Goal: Task Accomplishment & Management: Use online tool/utility

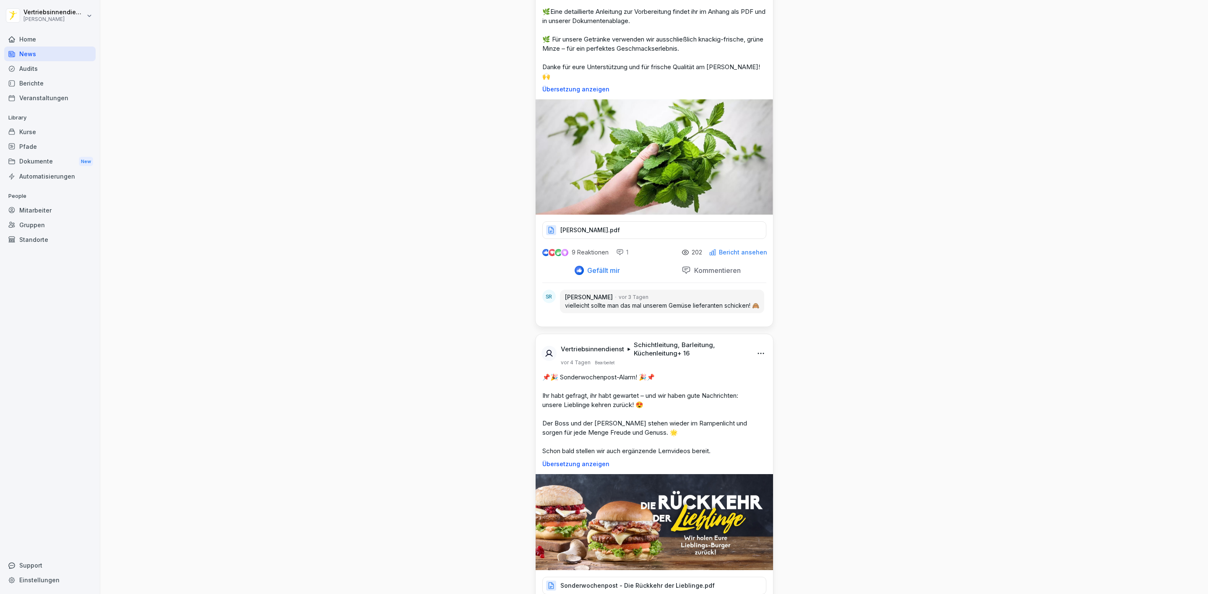
scroll to position [3396, 0]
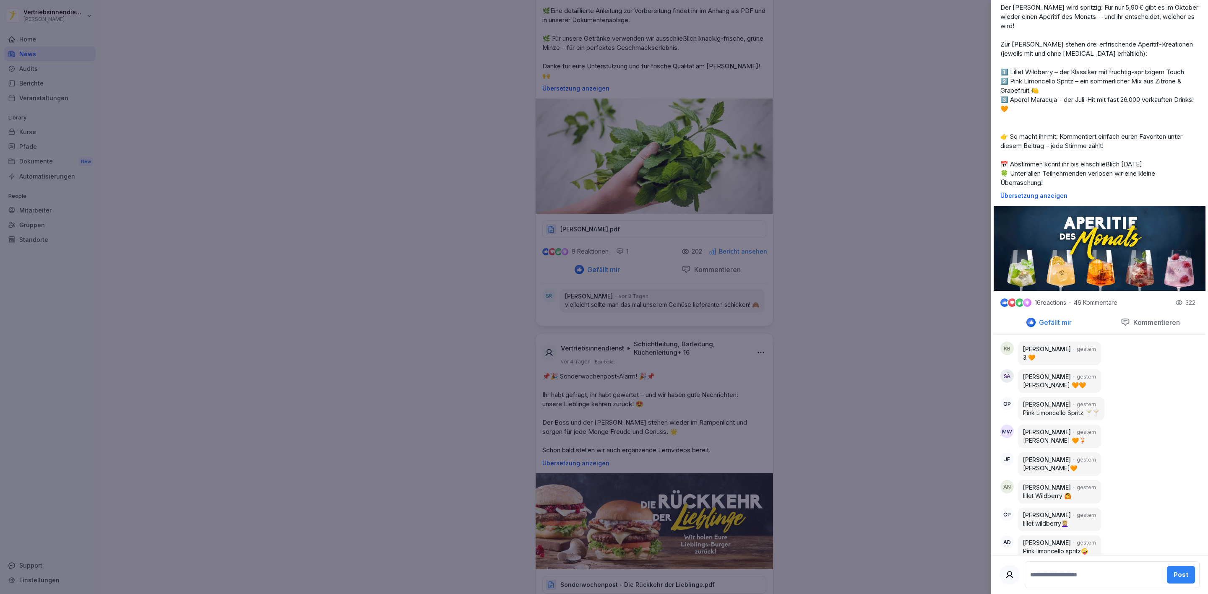
scroll to position [0, 0]
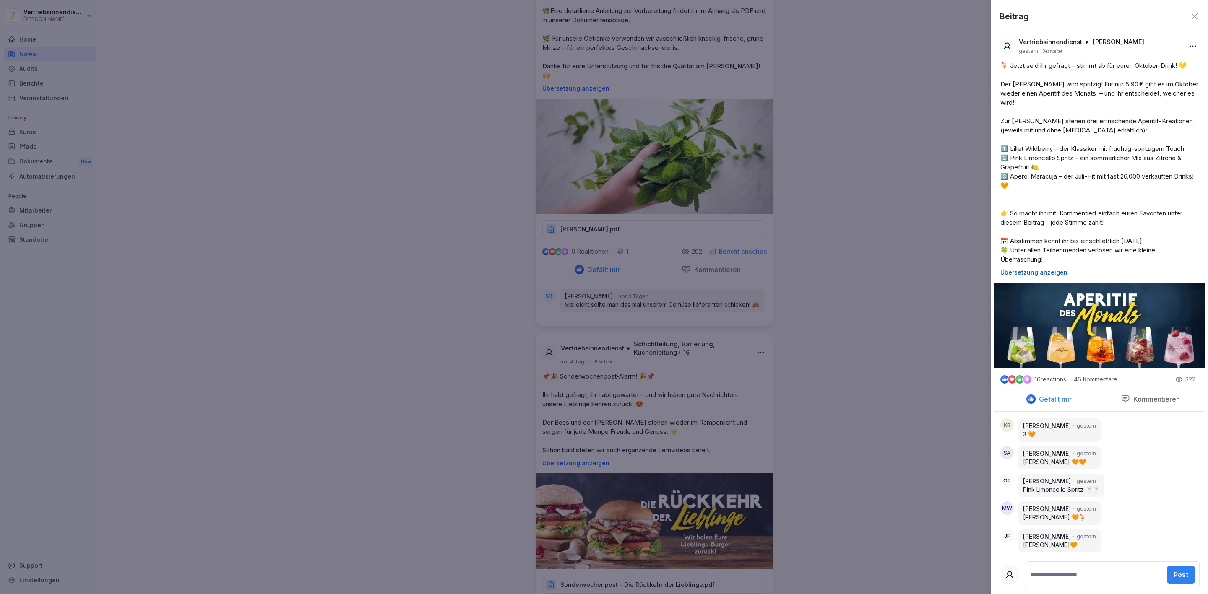
click at [937, 331] on div at bounding box center [604, 297] width 1208 height 594
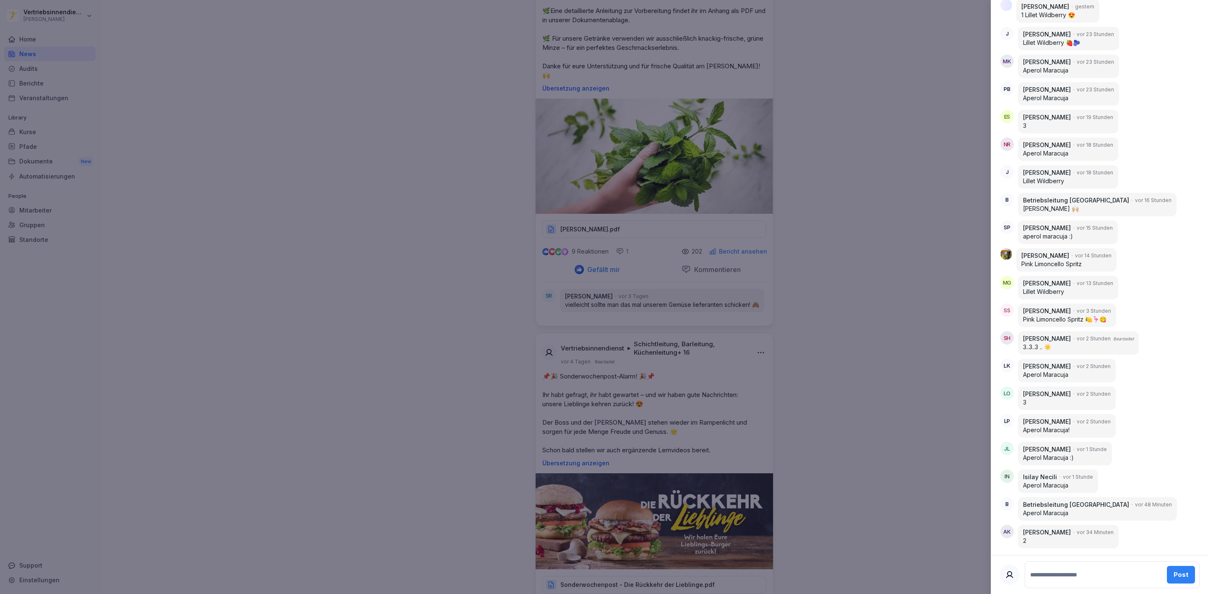
scroll to position [1209, 0]
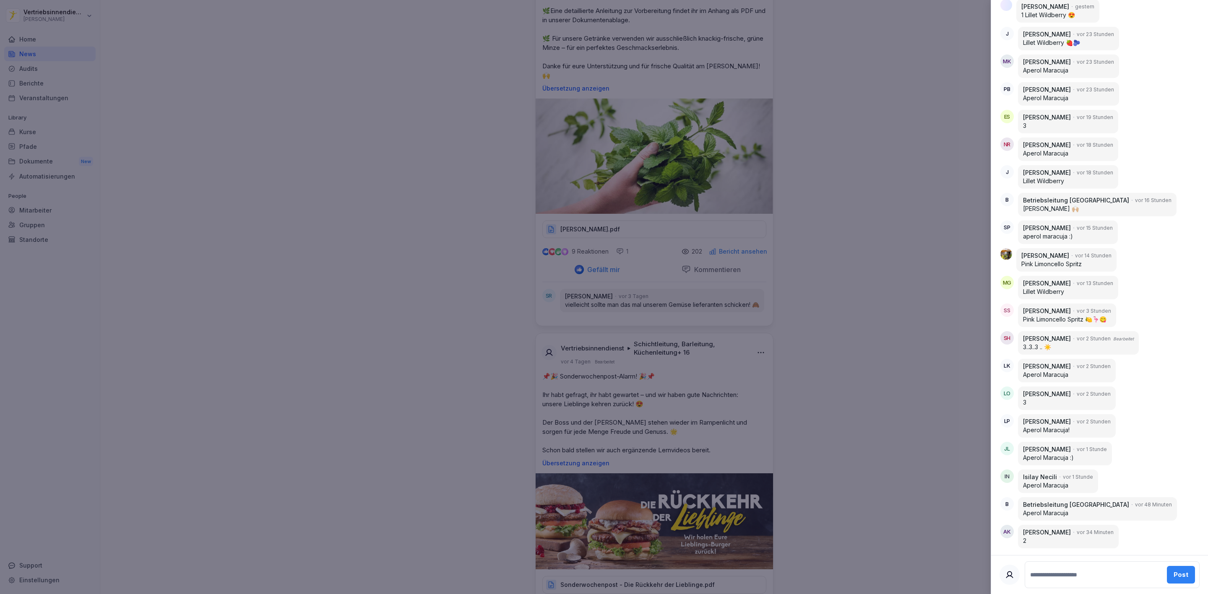
click at [734, 394] on div at bounding box center [604, 297] width 1208 height 594
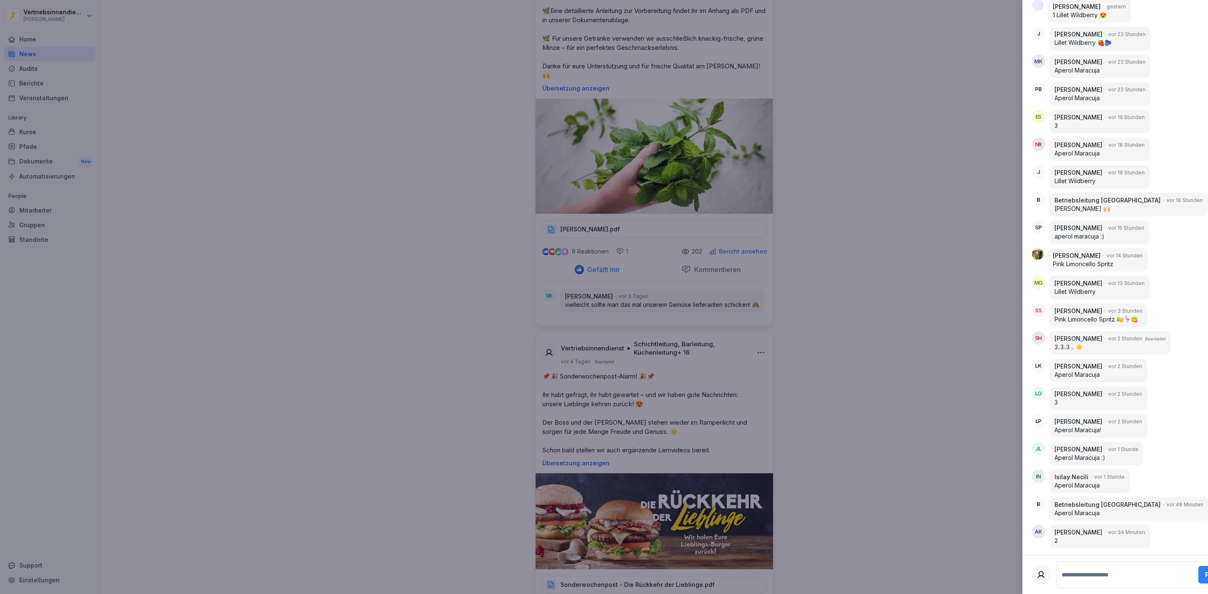
click at [933, 434] on div at bounding box center [604, 297] width 1208 height 594
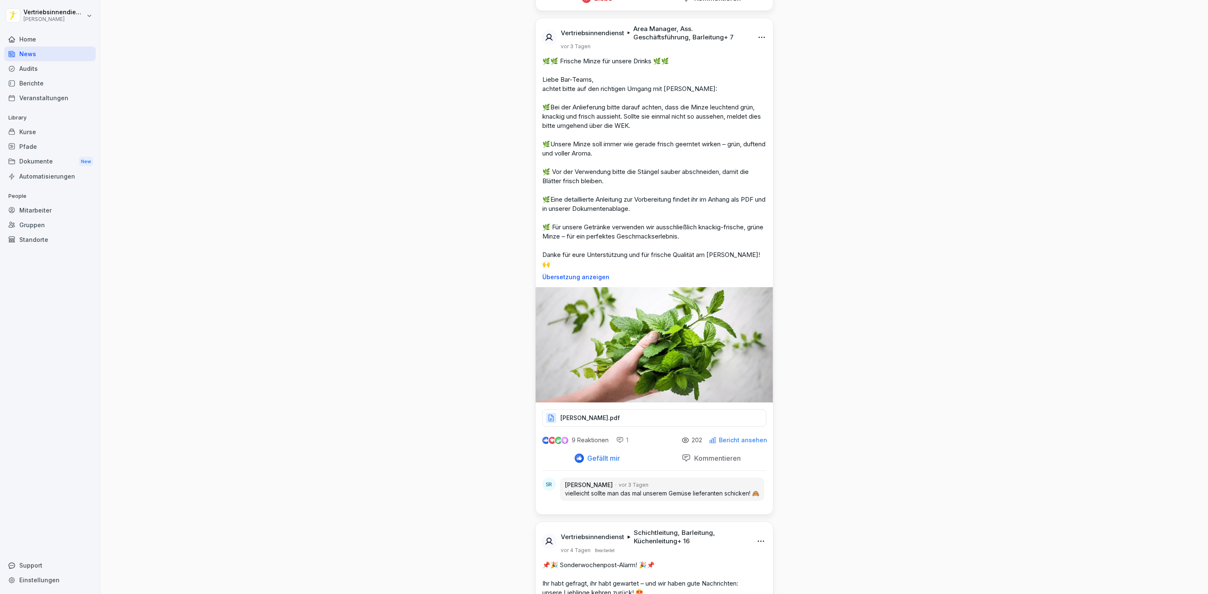
scroll to position [3396, 0]
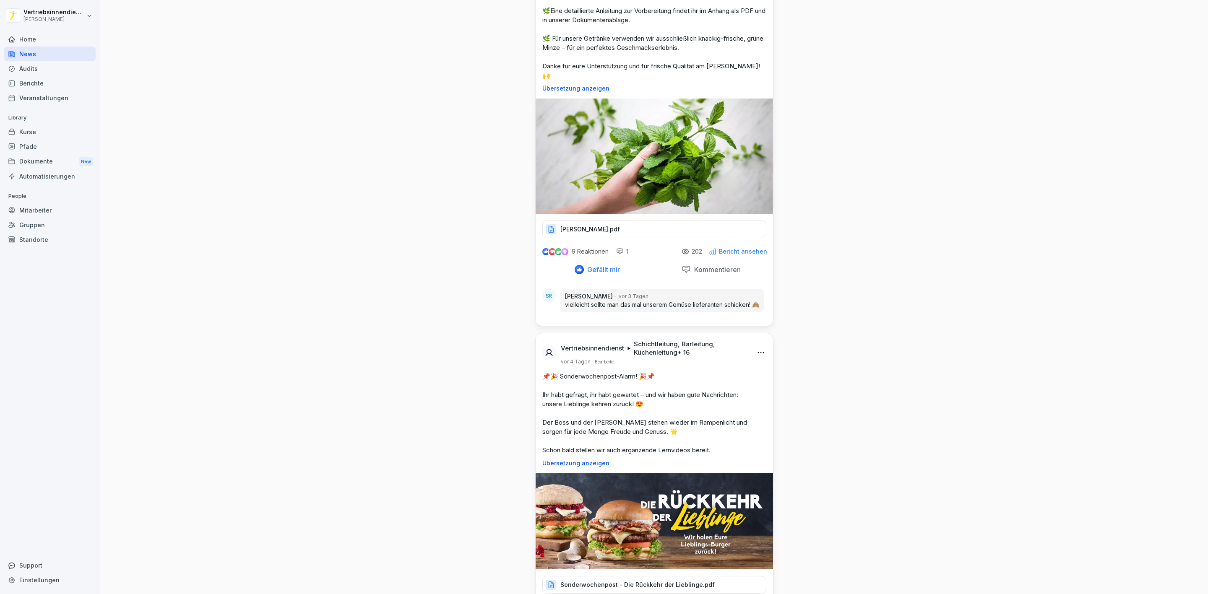
drag, startPoint x: 872, startPoint y: 250, endPoint x: 875, endPoint y: 244, distance: 6.9
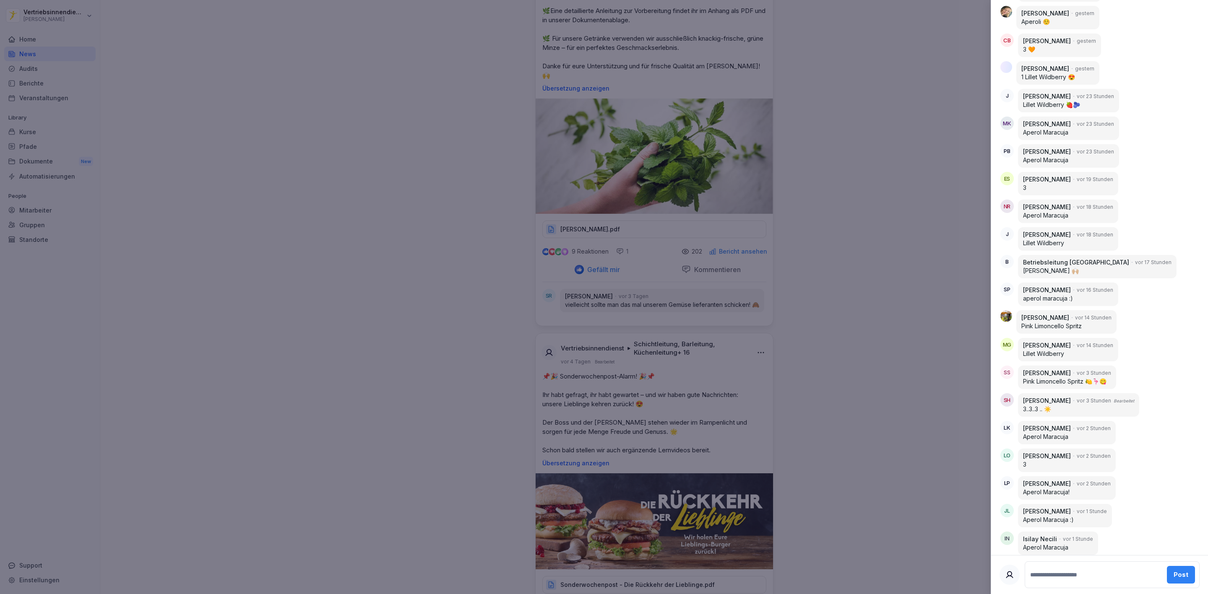
scroll to position [1237, 0]
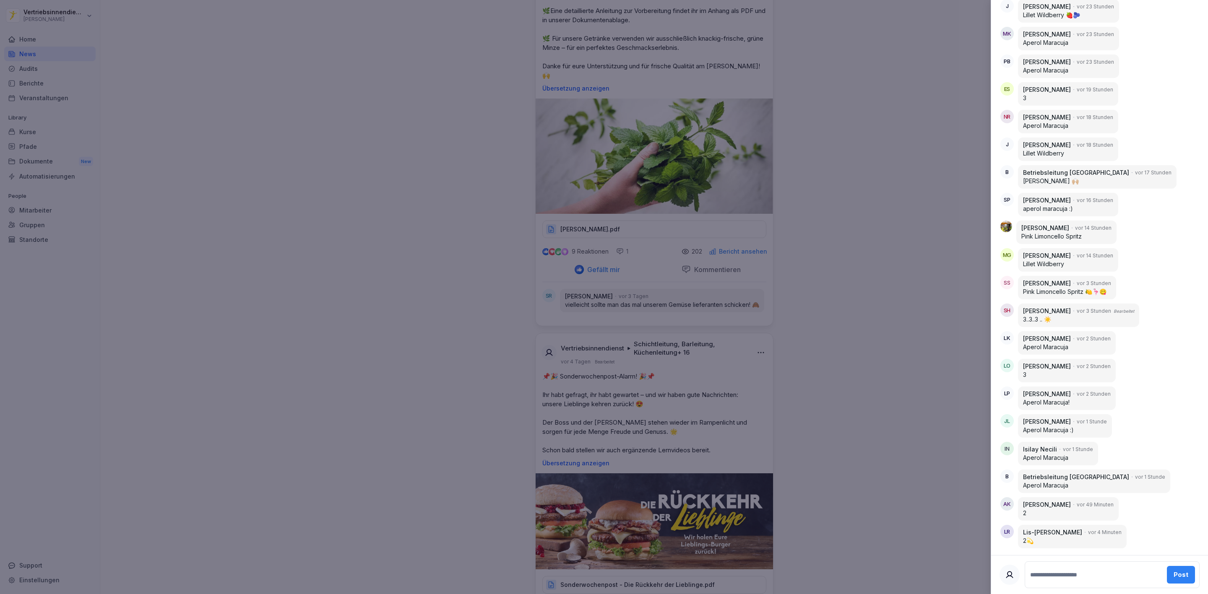
click at [887, 199] on div at bounding box center [604, 297] width 1208 height 594
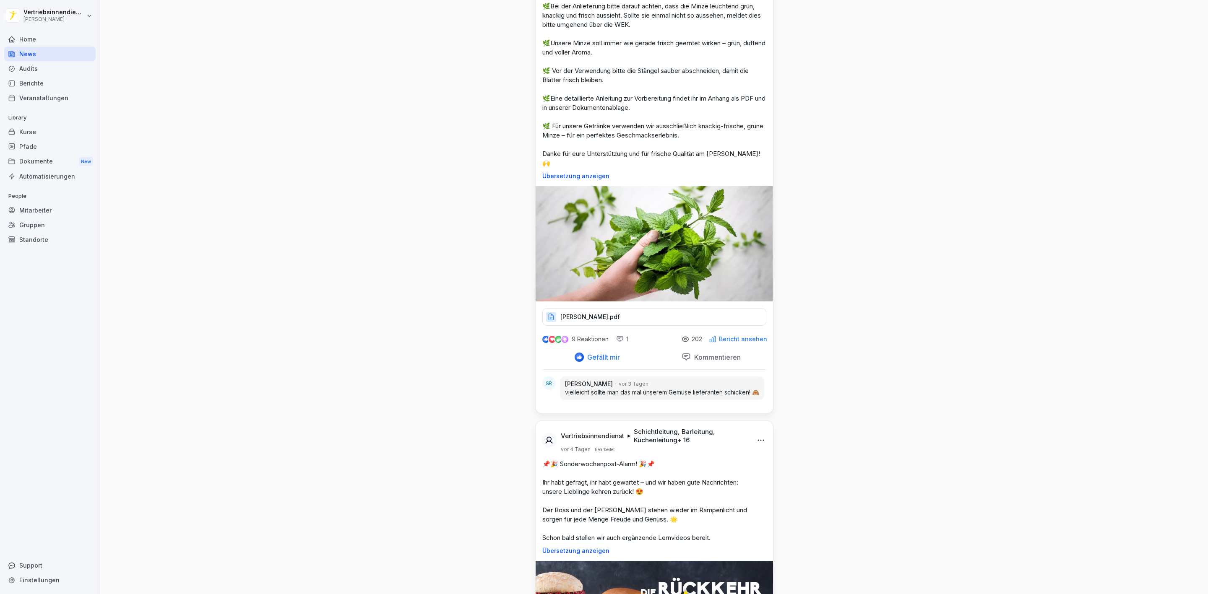
scroll to position [3333, 0]
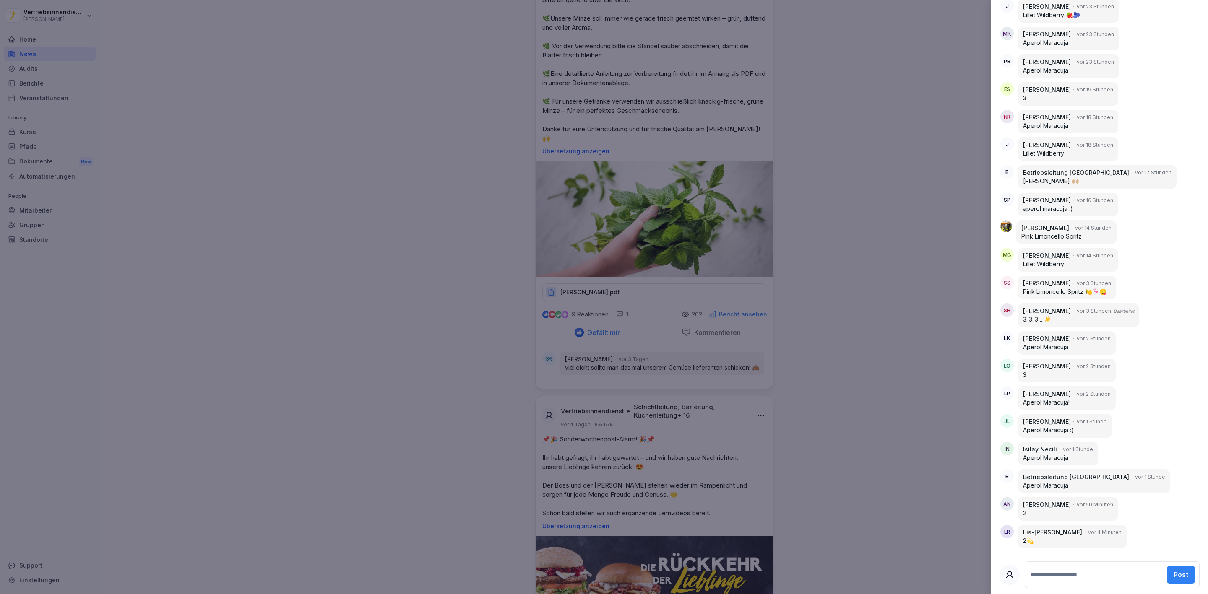
scroll to position [1237, 0]
click at [864, 299] on div at bounding box center [604, 297] width 1208 height 594
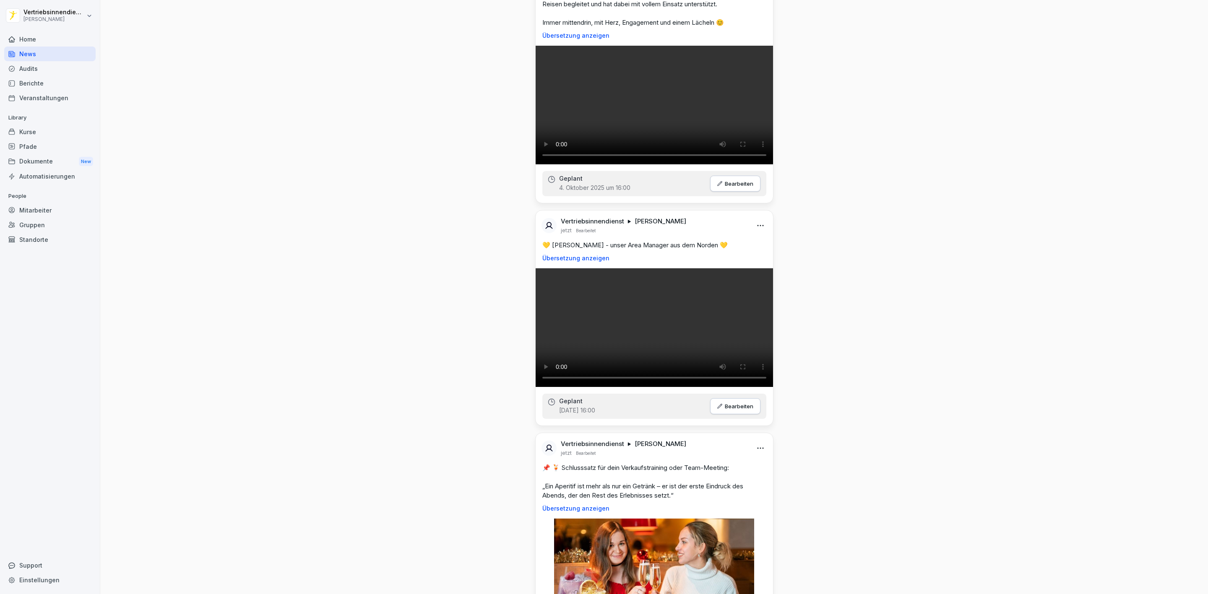
scroll to position [0, 0]
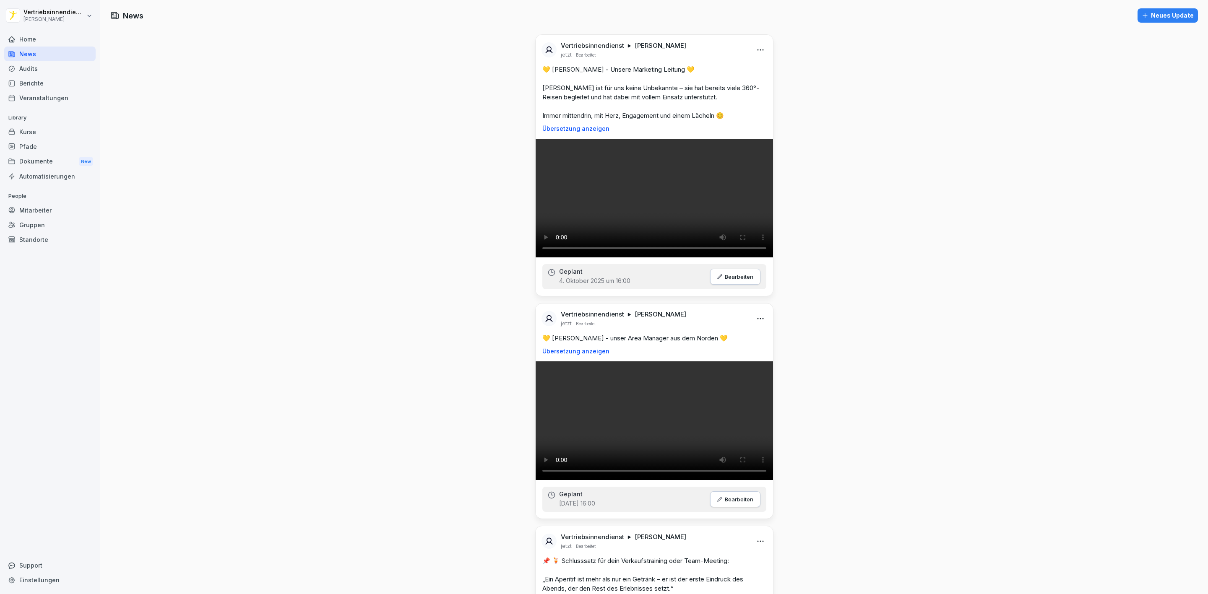
click at [37, 44] on div "Home" at bounding box center [49, 39] width 91 height 15
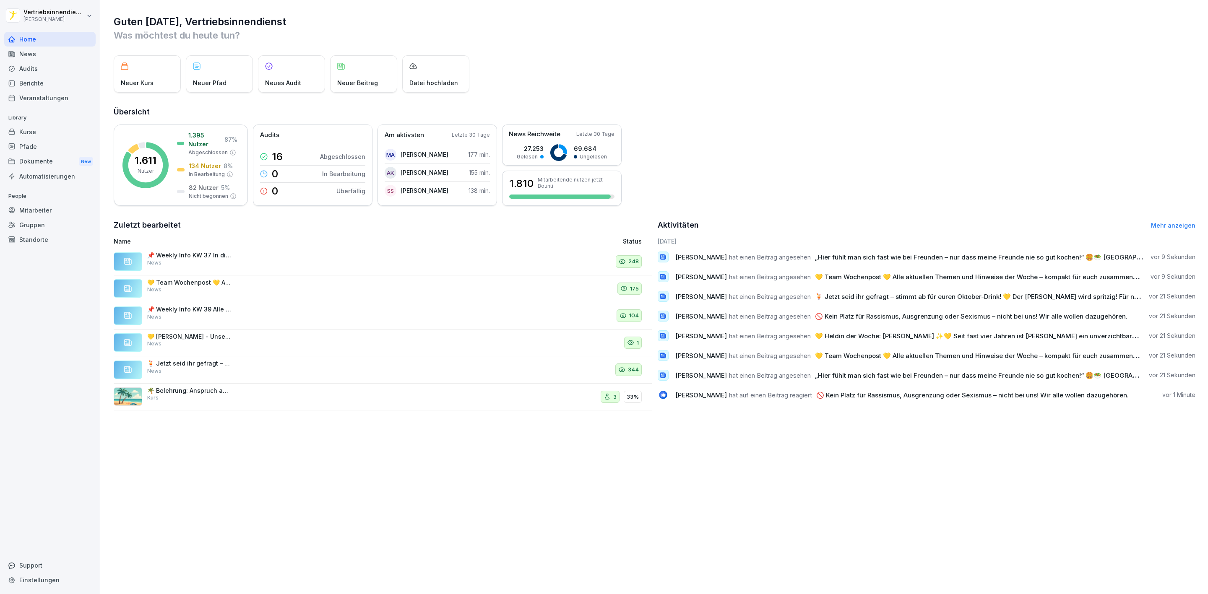
click at [43, 218] on div "Gruppen" at bounding box center [49, 225] width 91 height 15
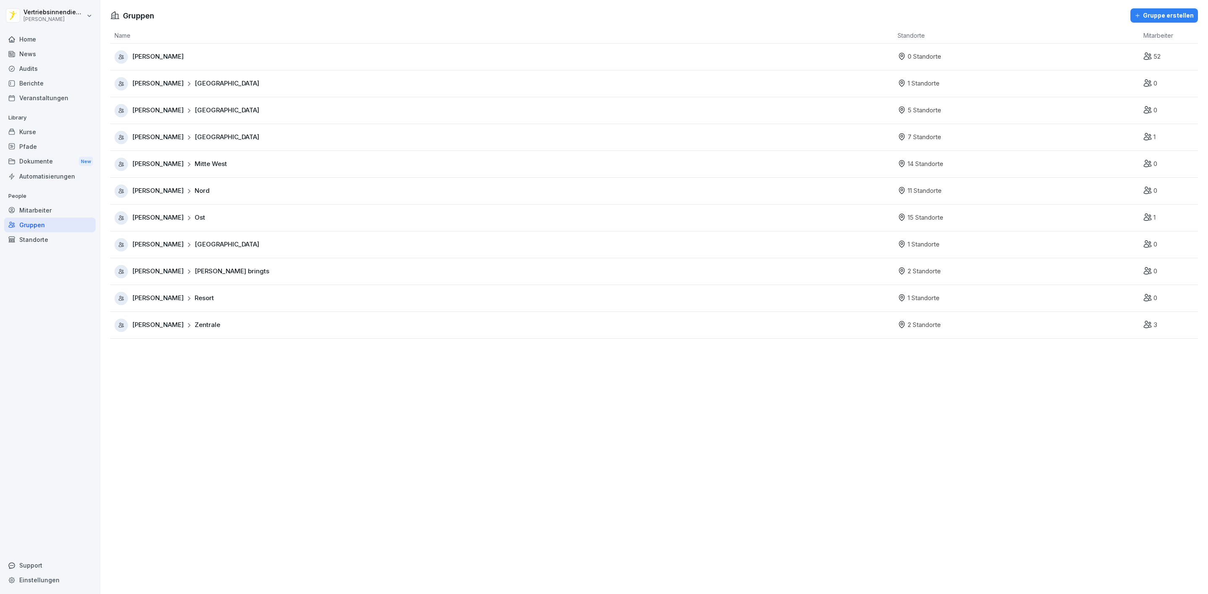
click at [43, 209] on div "Mitarbeiter" at bounding box center [49, 210] width 91 height 15
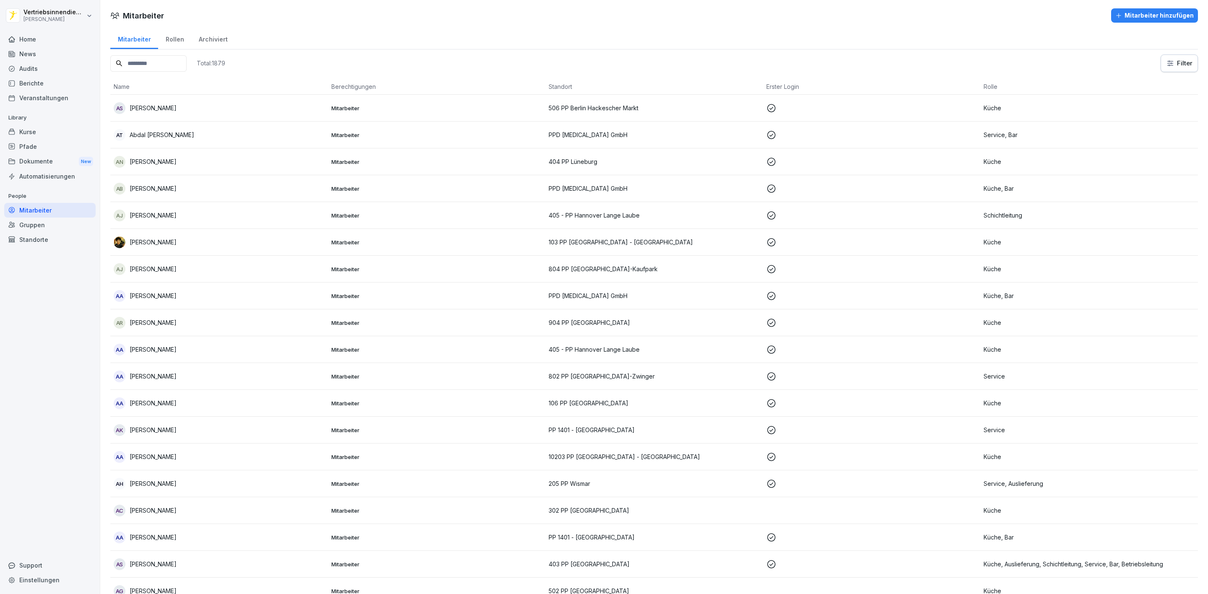
click at [160, 60] on input at bounding box center [148, 63] width 76 height 16
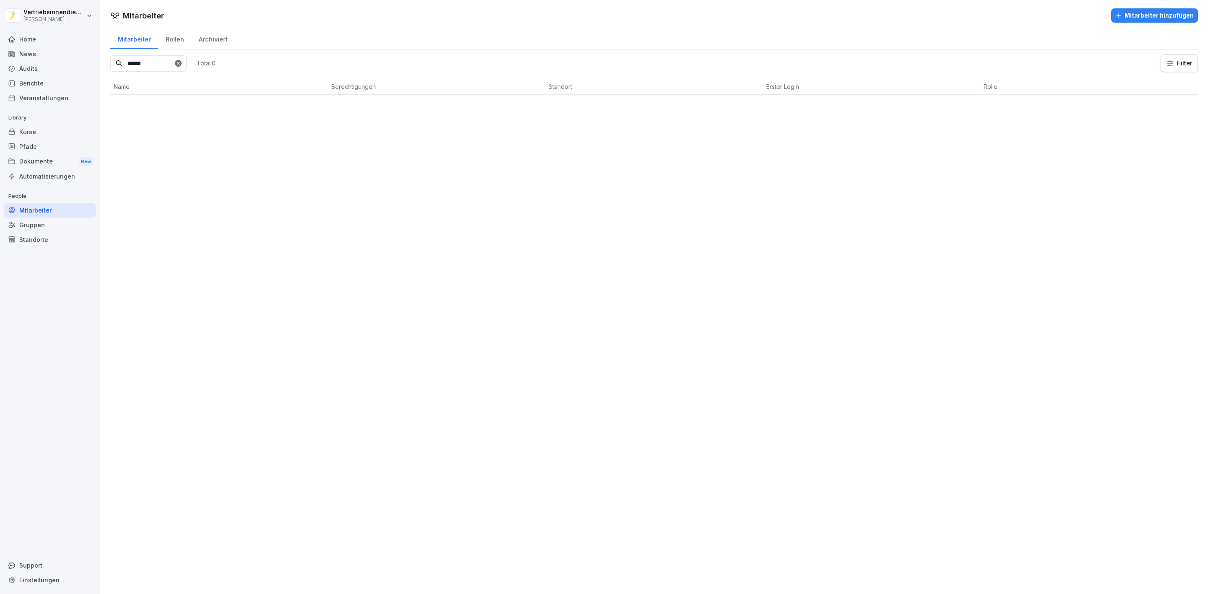
type input "******"
click at [37, 141] on div "Pfade" at bounding box center [49, 146] width 91 height 15
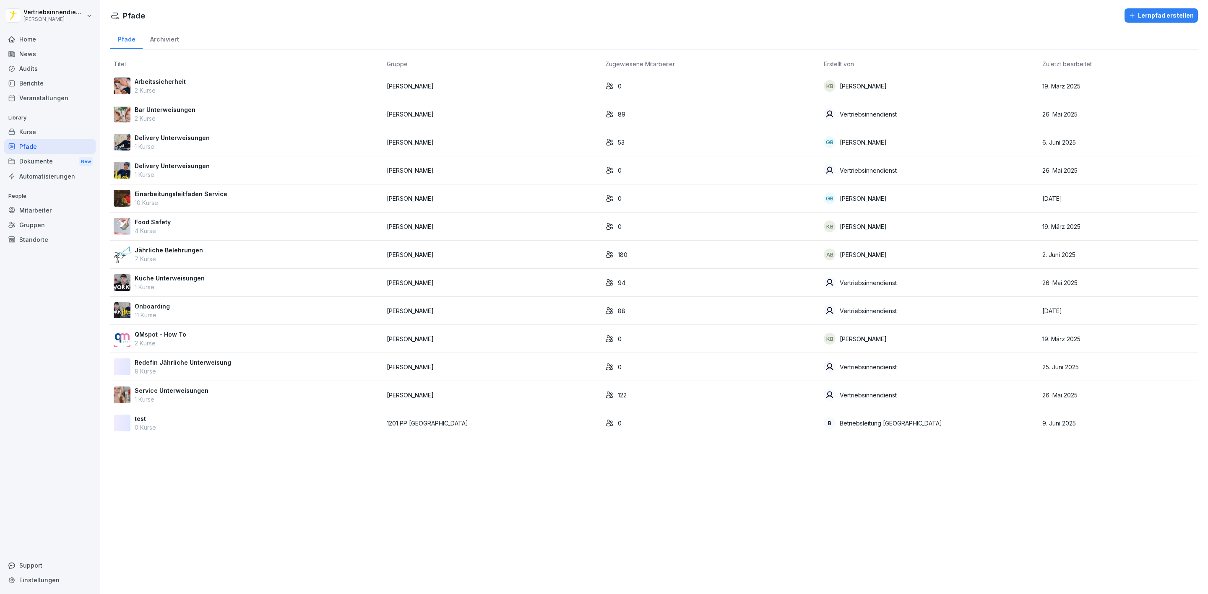
click at [160, 255] on p "Jährliche Belehrungen" at bounding box center [169, 250] width 68 height 9
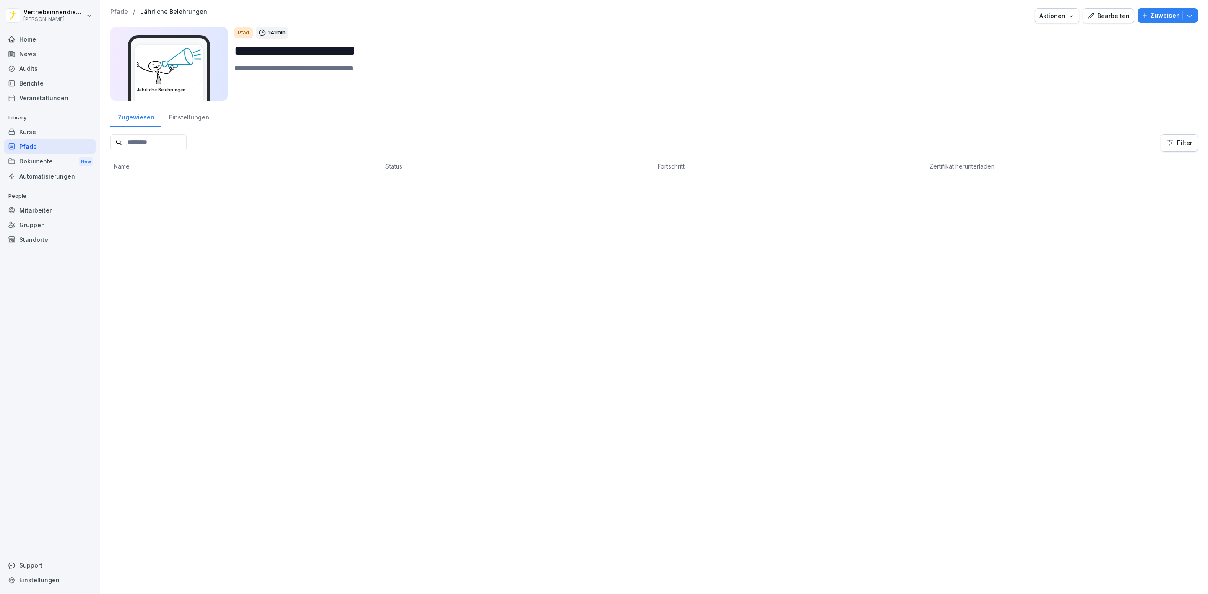
click at [1141, 18] on icon "button" at bounding box center [1144, 16] width 6 height 6
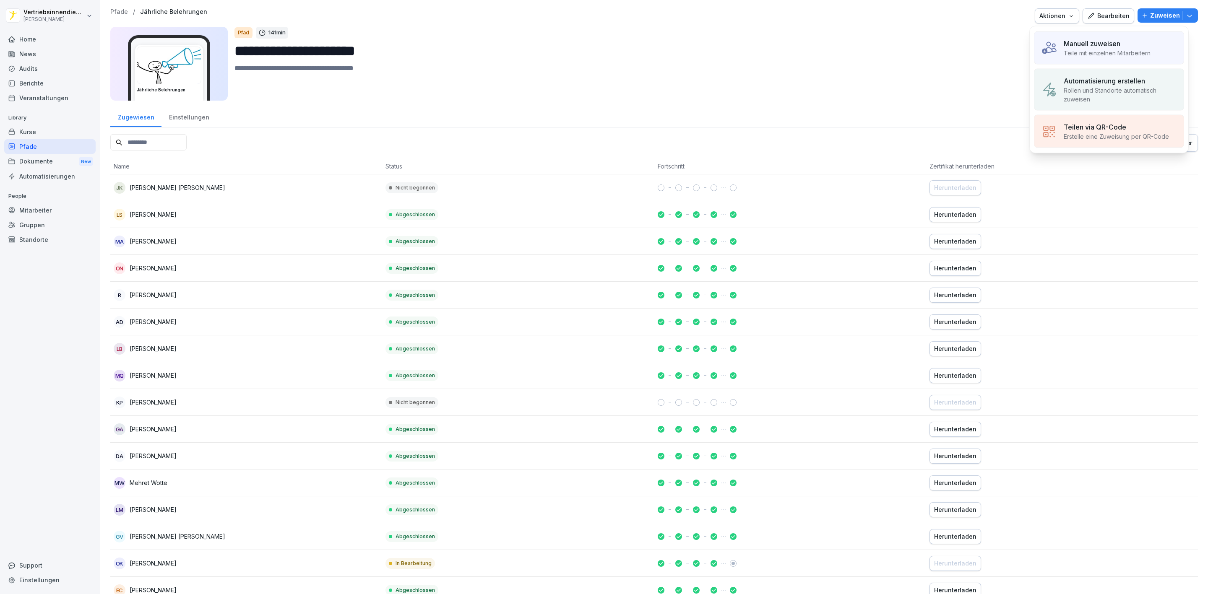
click at [1140, 52] on p "Teile mit einzelnen Mitarbeitern" at bounding box center [1106, 53] width 87 height 9
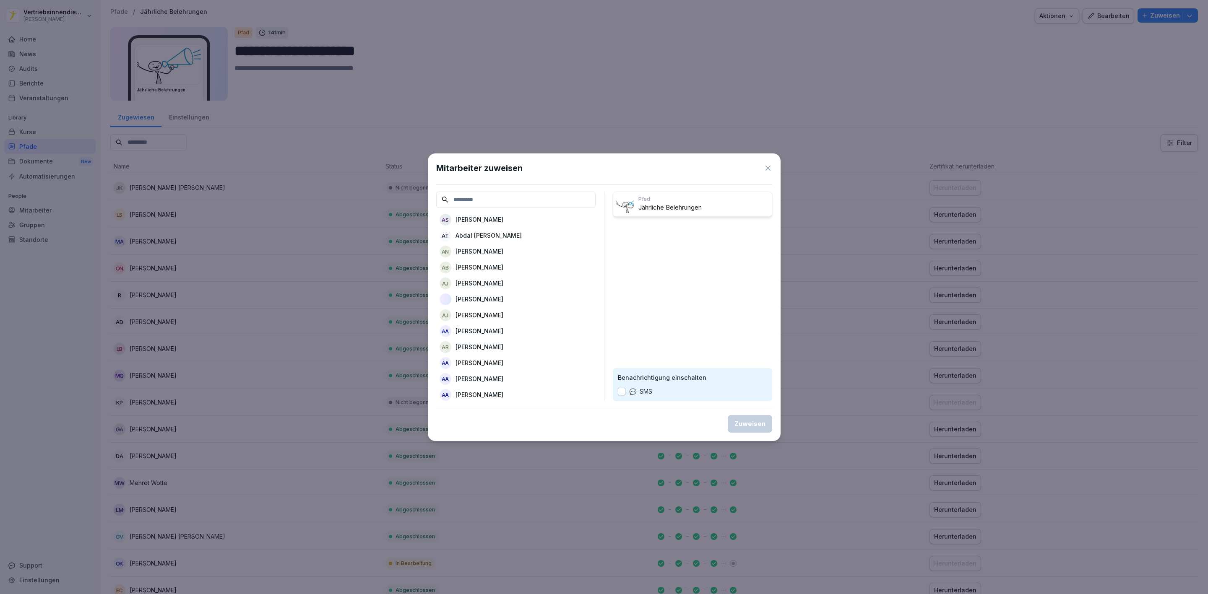
click at [491, 205] on input at bounding box center [515, 200] width 159 height 16
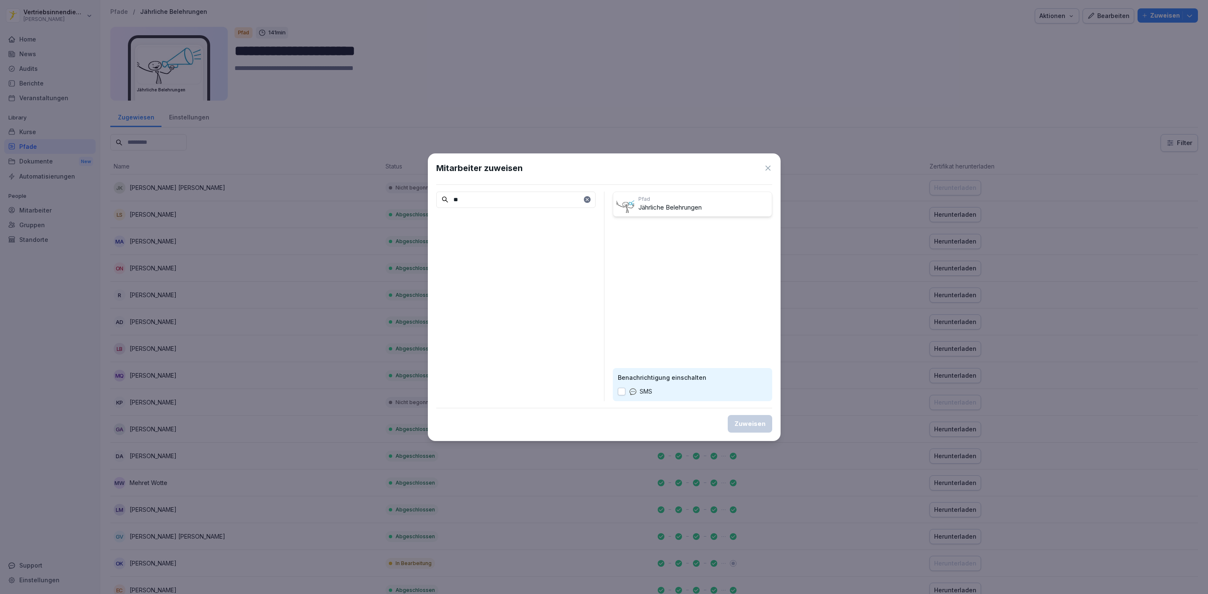
type input "*"
type input "***"
click at [475, 222] on p "[PERSON_NAME]" at bounding box center [479, 219] width 48 height 9
drag, startPoint x: 470, startPoint y: 201, endPoint x: 434, endPoint y: 208, distance: 37.0
click at [434, 208] on div "Mitarbeiter zuweisen *** Pfad Jährliche Belehrungen LP Lily Popova Benachrichti…" at bounding box center [604, 297] width 353 height 288
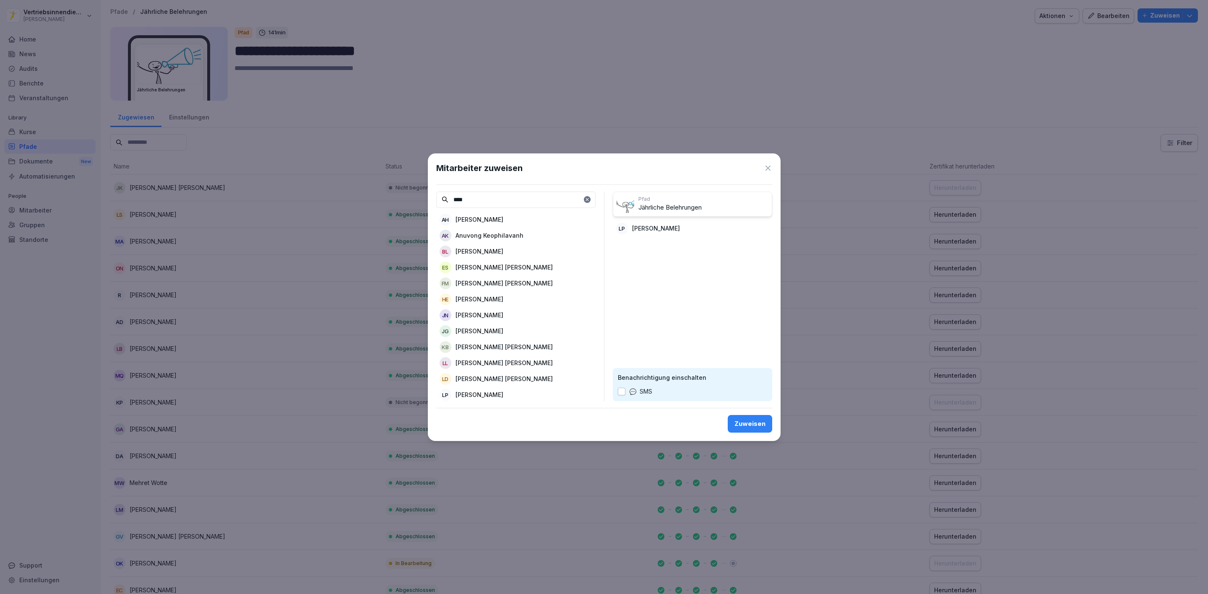
type input "*****"
drag, startPoint x: 516, startPoint y: 203, endPoint x: 397, endPoint y: 200, distance: 118.3
click at [397, 200] on body "**********" at bounding box center [604, 297] width 1208 height 594
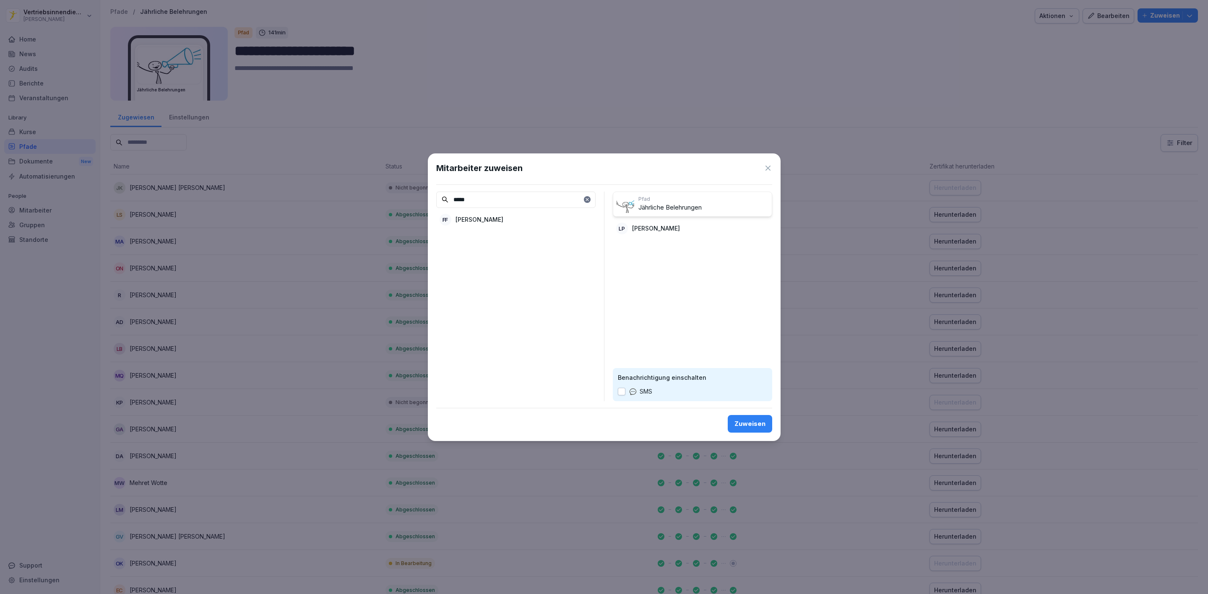
type input "*****"
click at [476, 219] on p "[PERSON_NAME]" at bounding box center [479, 219] width 48 height 9
click at [758, 424] on div "Zuweisen" at bounding box center [749, 423] width 31 height 9
